Goal: Find specific page/section: Find specific page/section

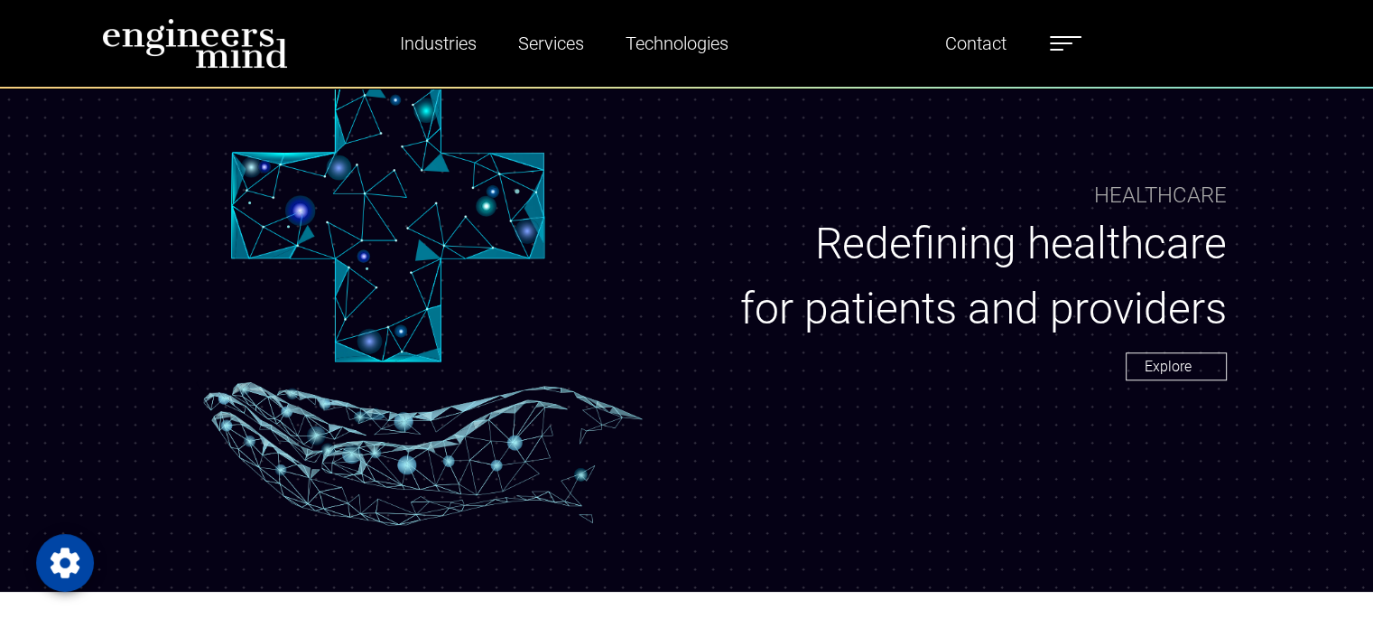
scroll to position [1445, 0]
click at [1201, 368] on link "Explore" at bounding box center [1176, 366] width 101 height 28
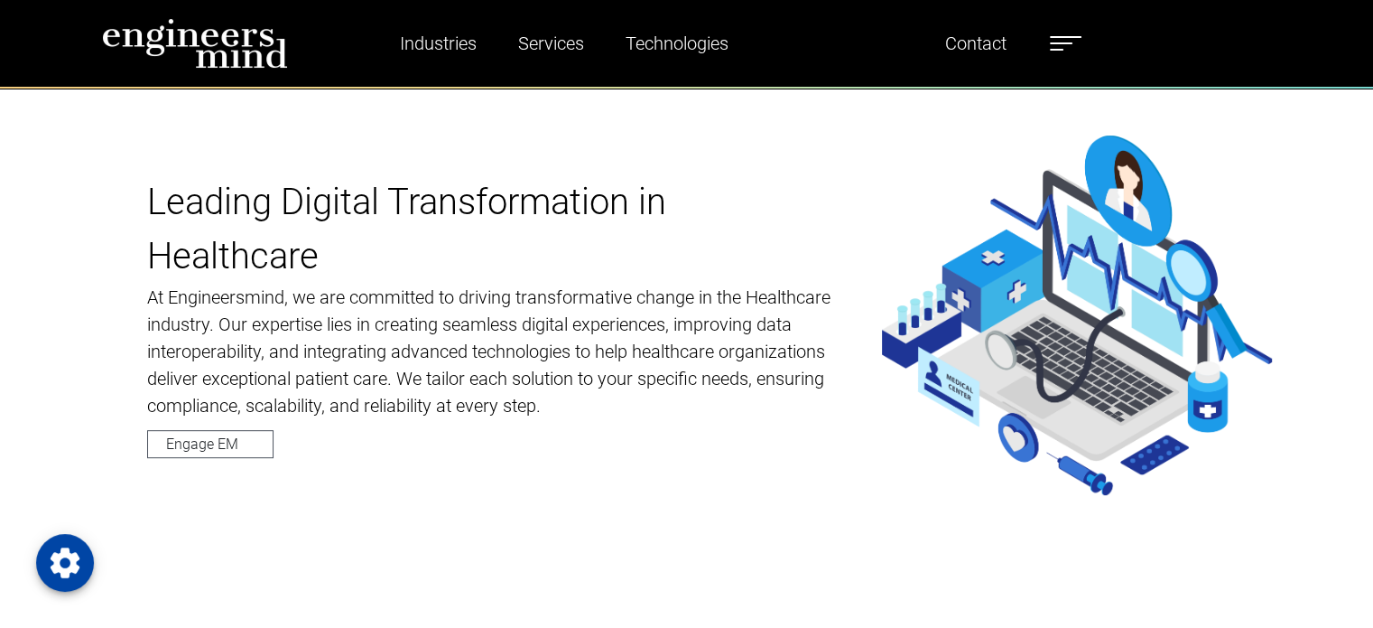
scroll to position [813, 0]
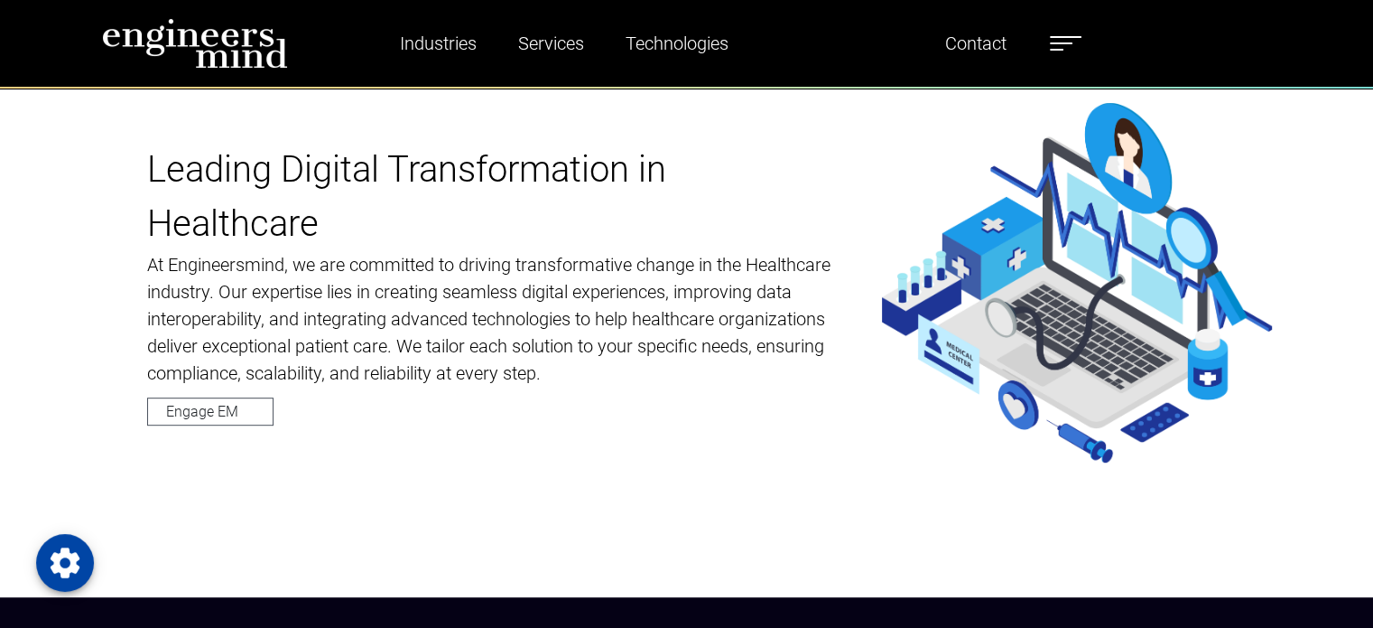
drag, startPoint x: 639, startPoint y: 217, endPoint x: 522, endPoint y: 245, distance: 120.7
click at [522, 245] on p "Leading Digital Transformation in Healthcare" at bounding box center [492, 197] width 690 height 108
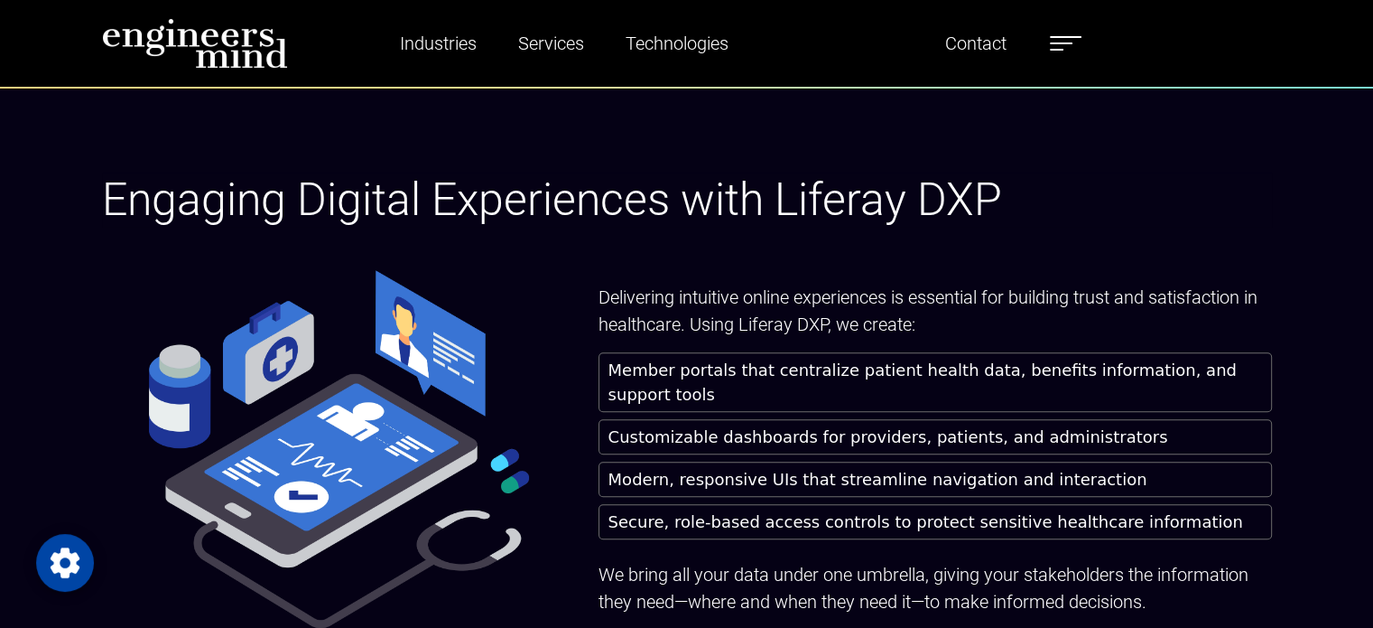
scroll to position [1354, 0]
